Goal: Check status

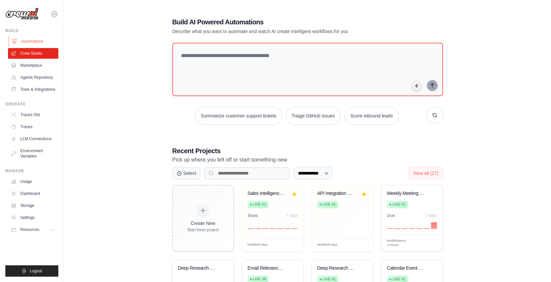
click at [37, 43] on link "Automations" at bounding box center [34, 41] width 50 height 11
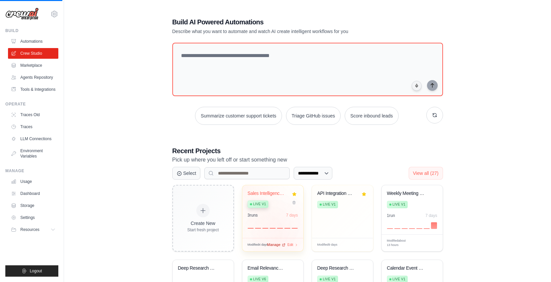
click at [278, 242] on span "Manage" at bounding box center [273, 245] width 13 height 6
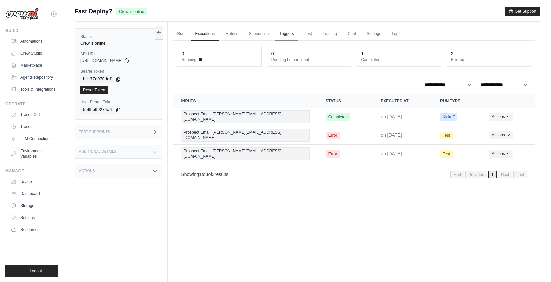
click at [280, 33] on link "Triggers" at bounding box center [286, 34] width 23 height 14
